Goal: Find contact information: Find contact information

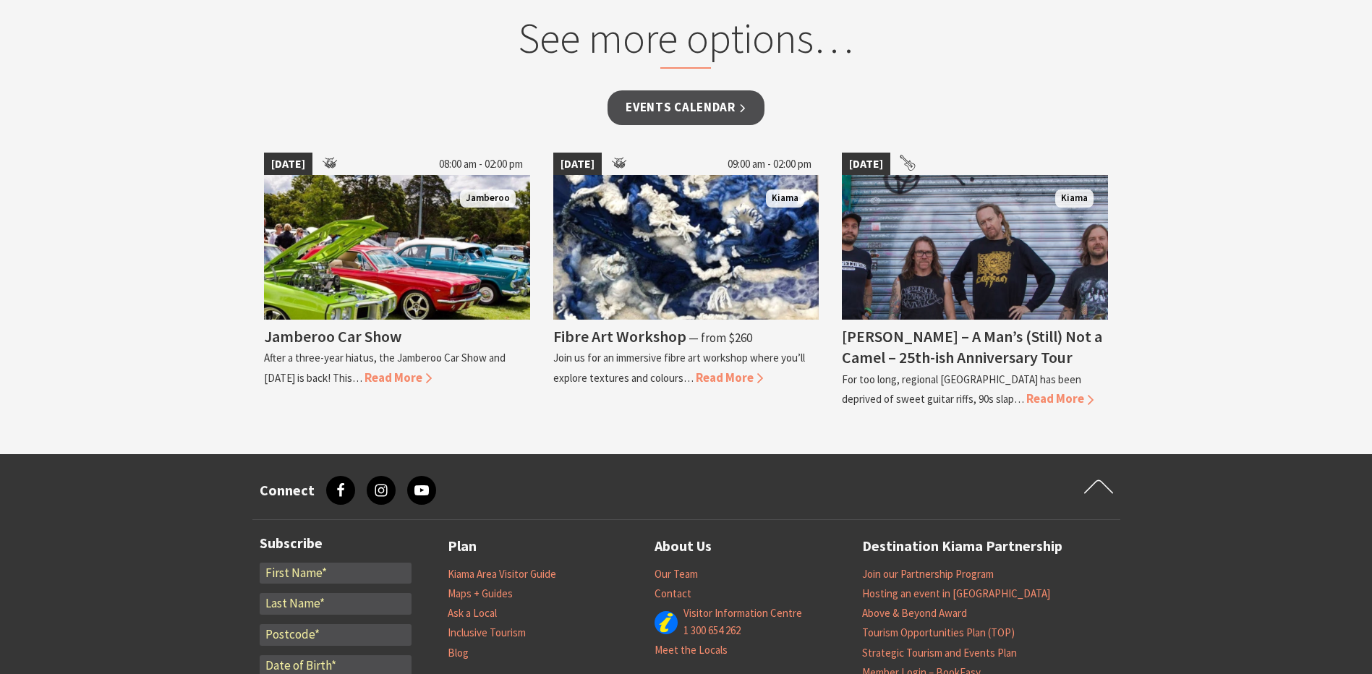
scroll to position [1446, 0]
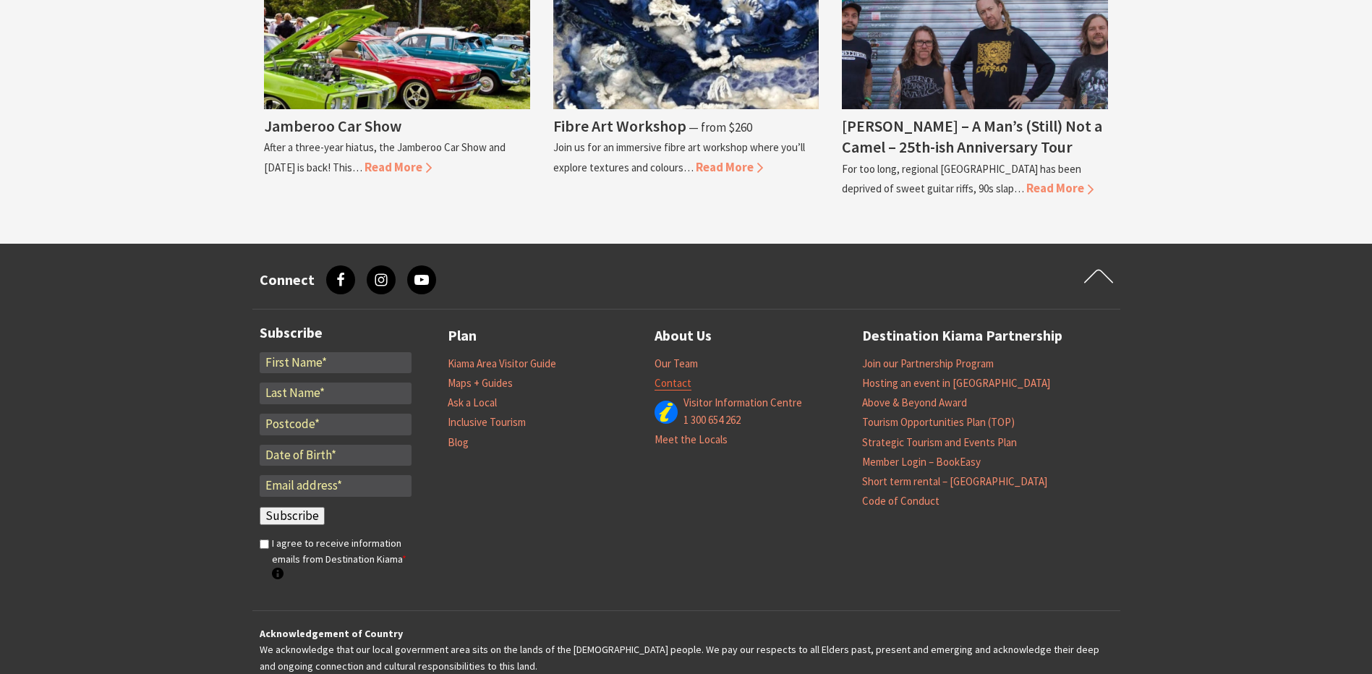
click at [680, 388] on link "Contact" at bounding box center [672, 383] width 37 height 14
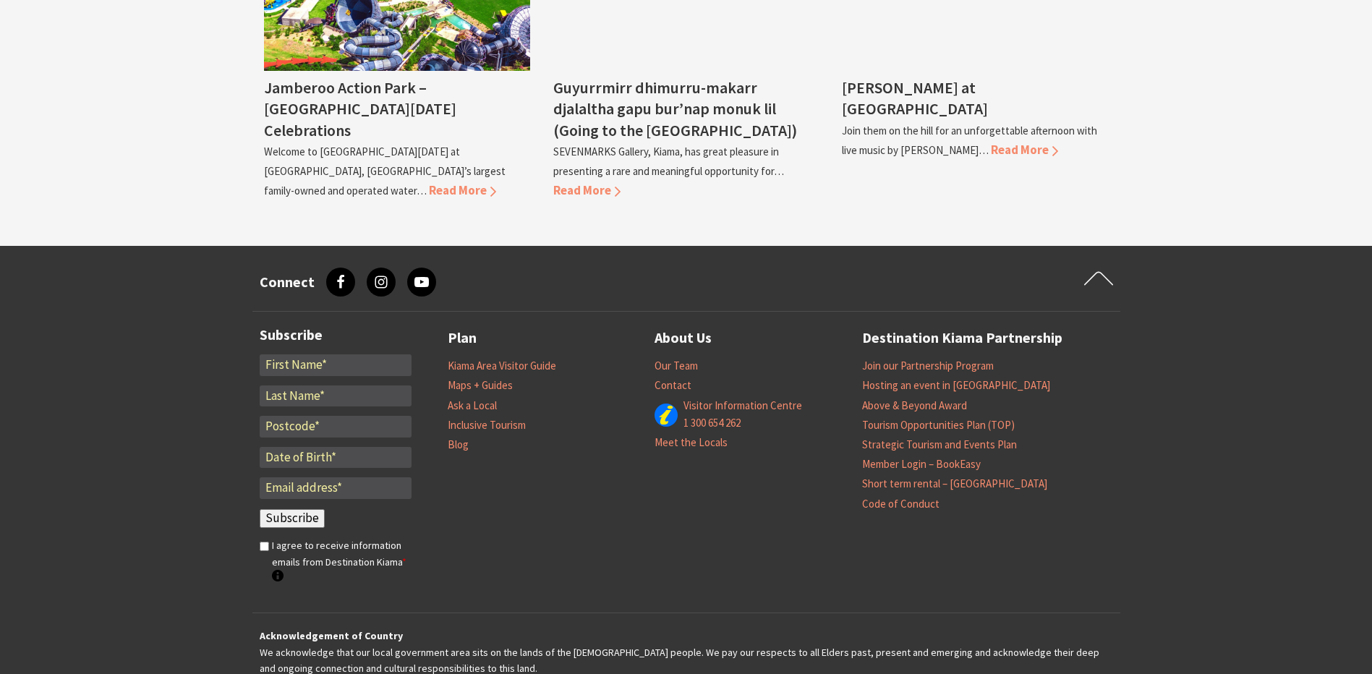
scroll to position [1446, 0]
